Goal: Task Accomplishment & Management: Use online tool/utility

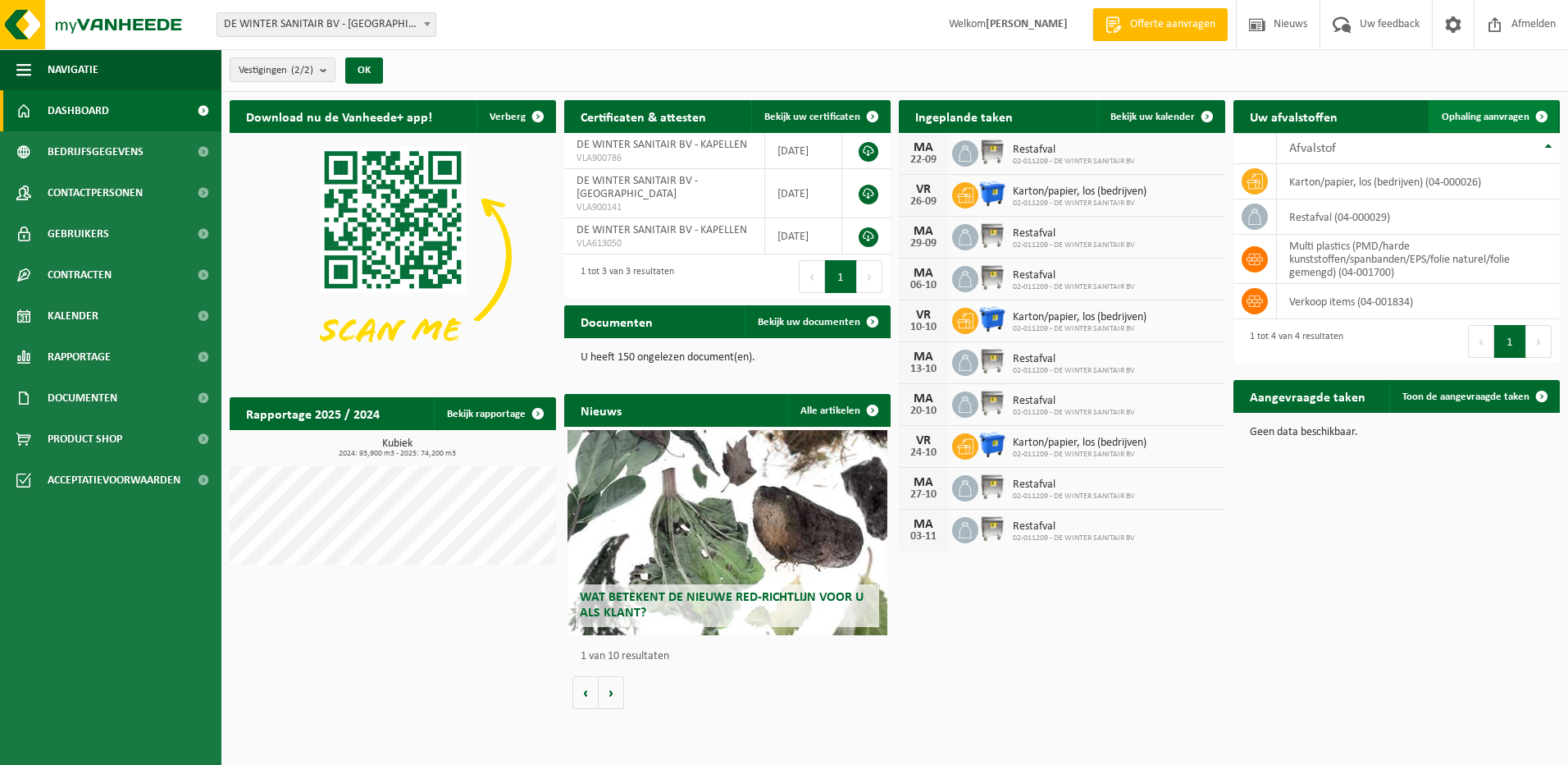
click at [1463, 112] on span "Ophaling aanvragen" at bounding box center [1486, 117] width 88 height 11
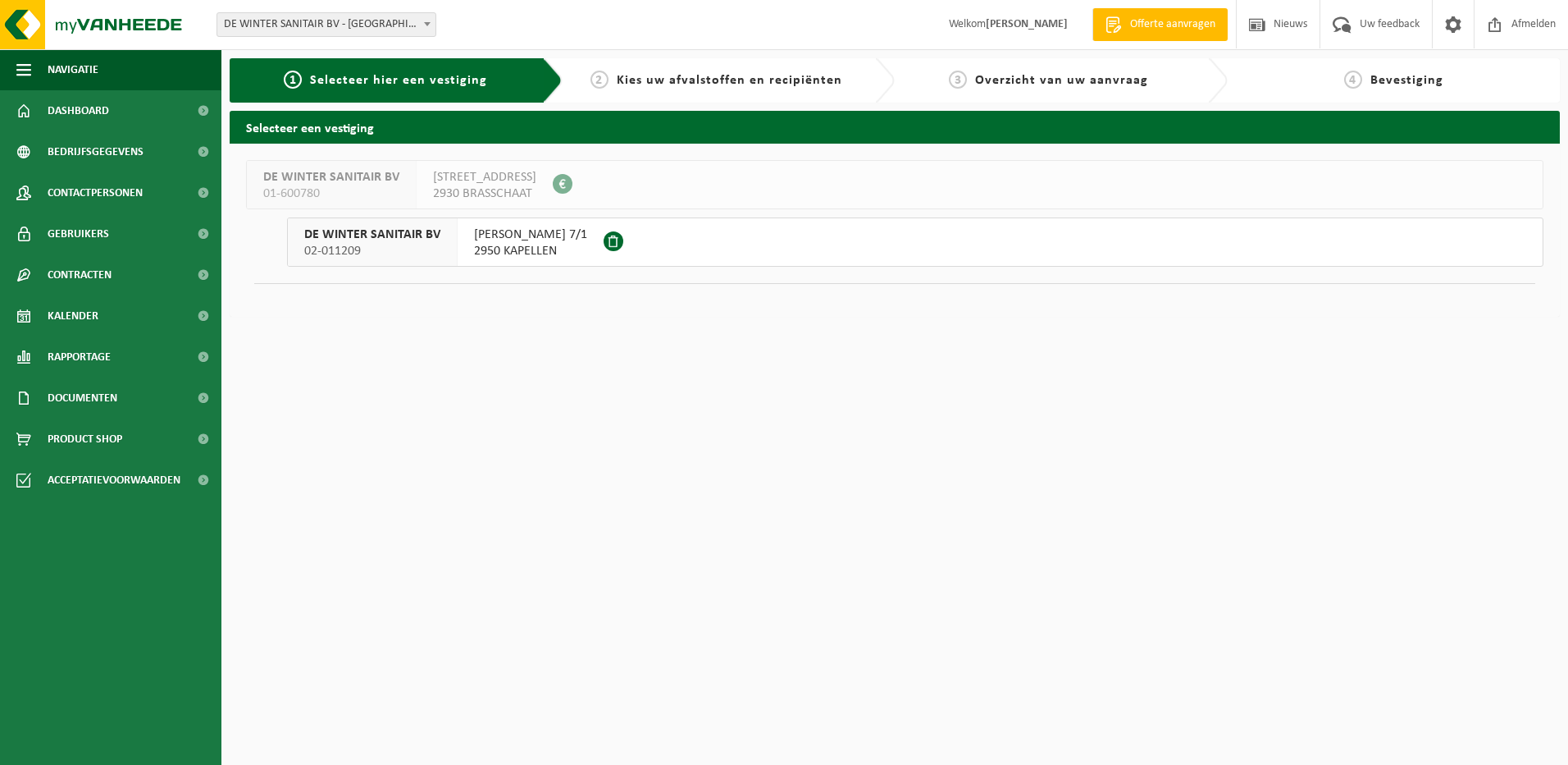
click at [417, 231] on span "DE WINTER SANITAIR BV" at bounding box center [371, 235] width 136 height 17
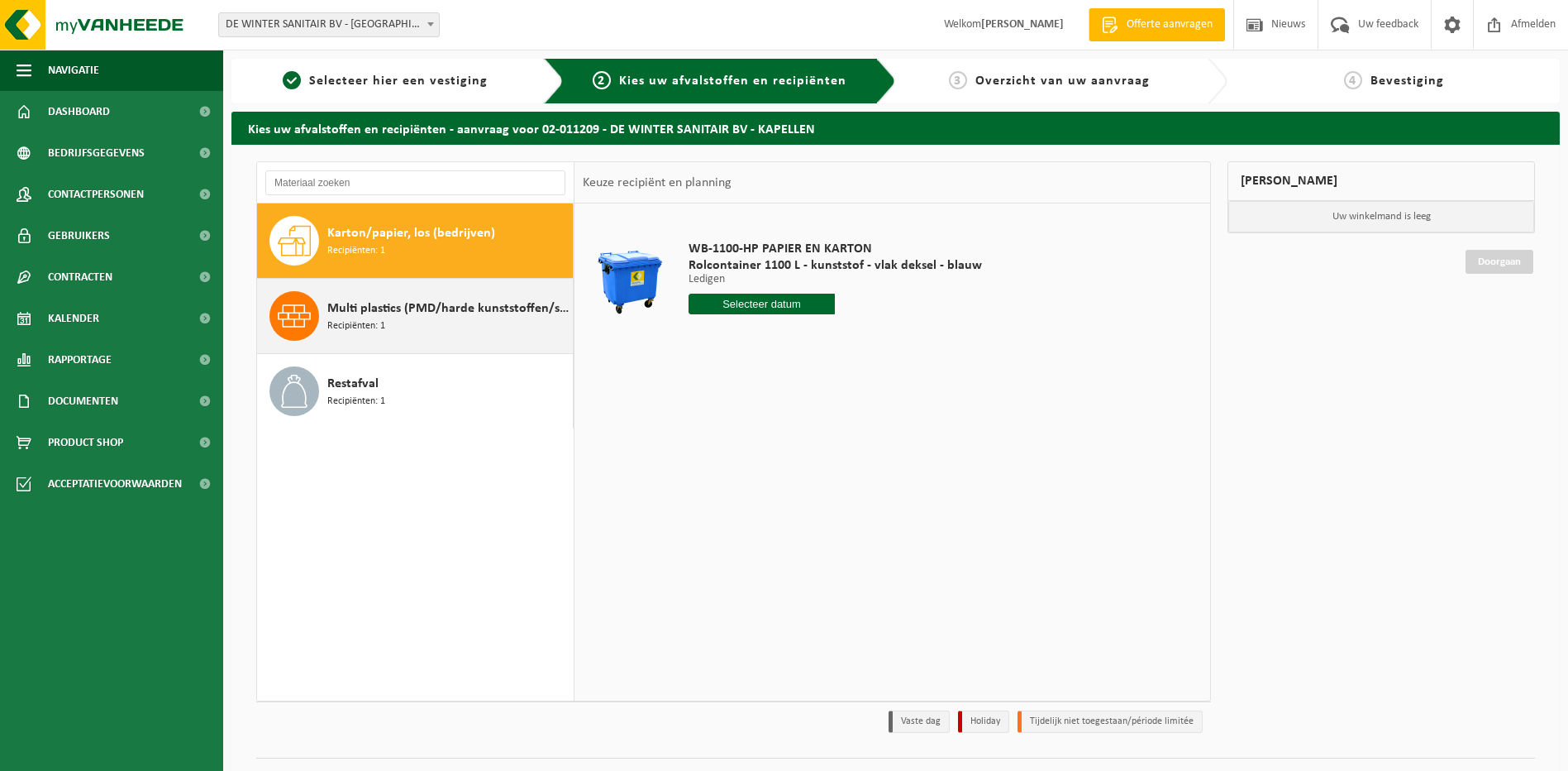
click at [386, 319] on div "Multi plastics (PMD/harde kunststoffen/spanbanden/EPS/folie naturel/folie gemen…" at bounding box center [448, 316] width 242 height 50
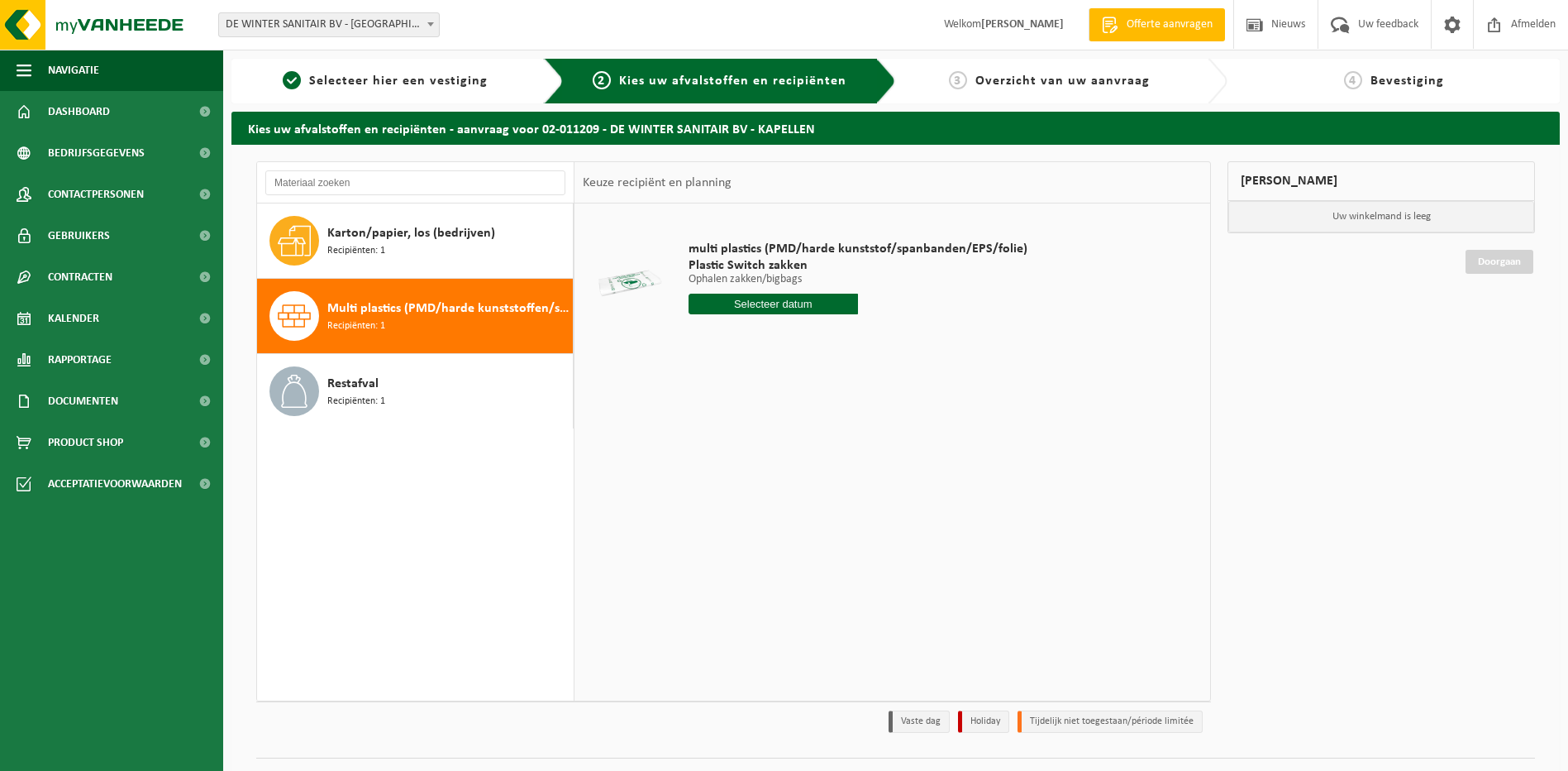
click at [777, 302] on input "text" at bounding box center [774, 304] width 170 height 21
